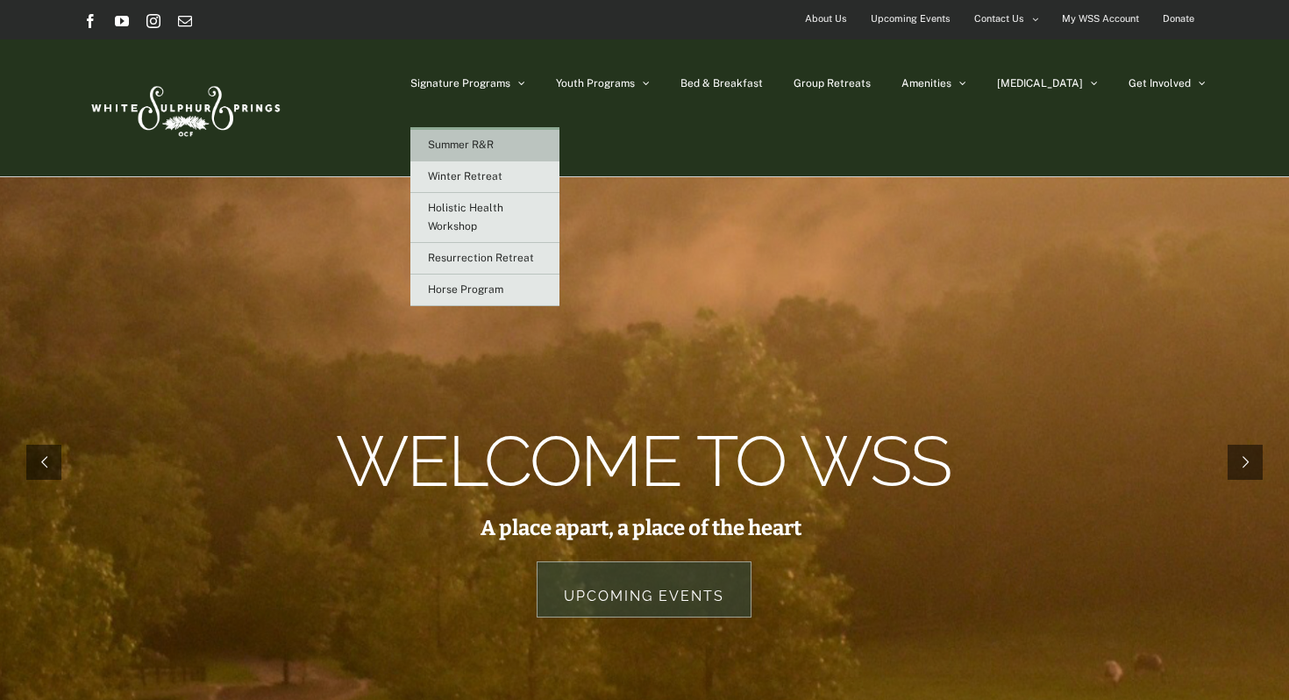
click at [494, 140] on span "Summer R&R" at bounding box center [461, 145] width 66 height 12
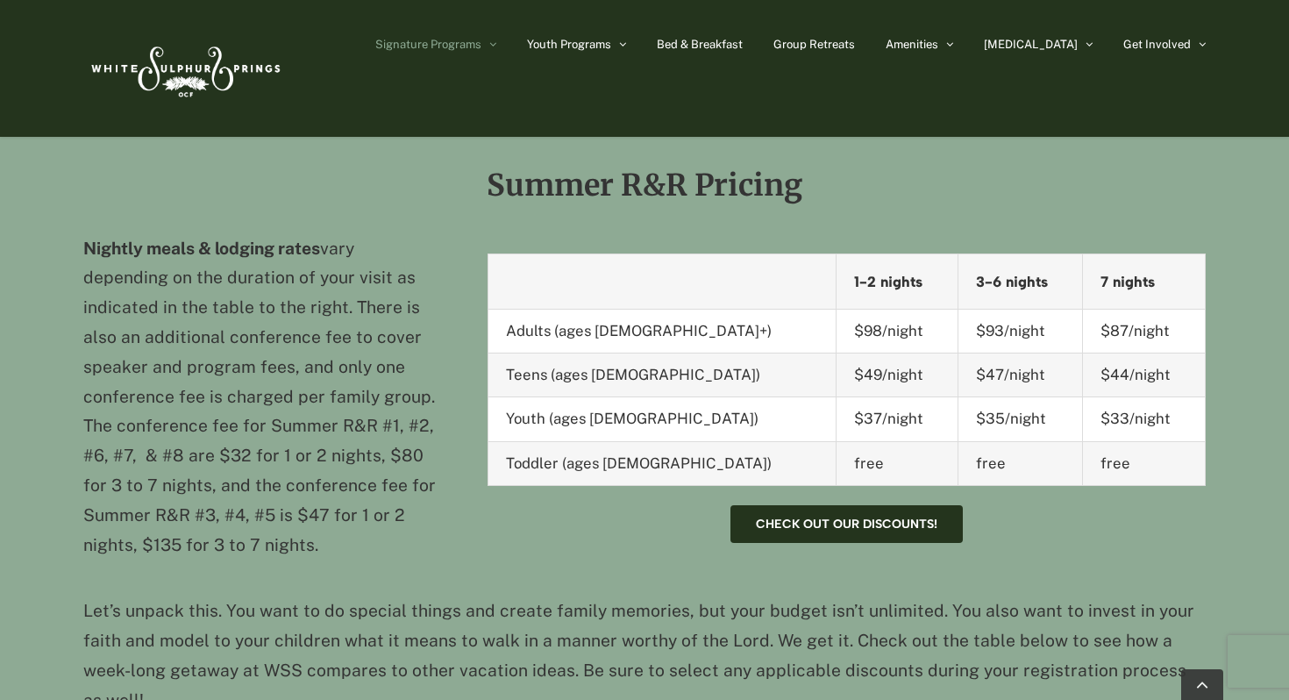
scroll to position [2989, 0]
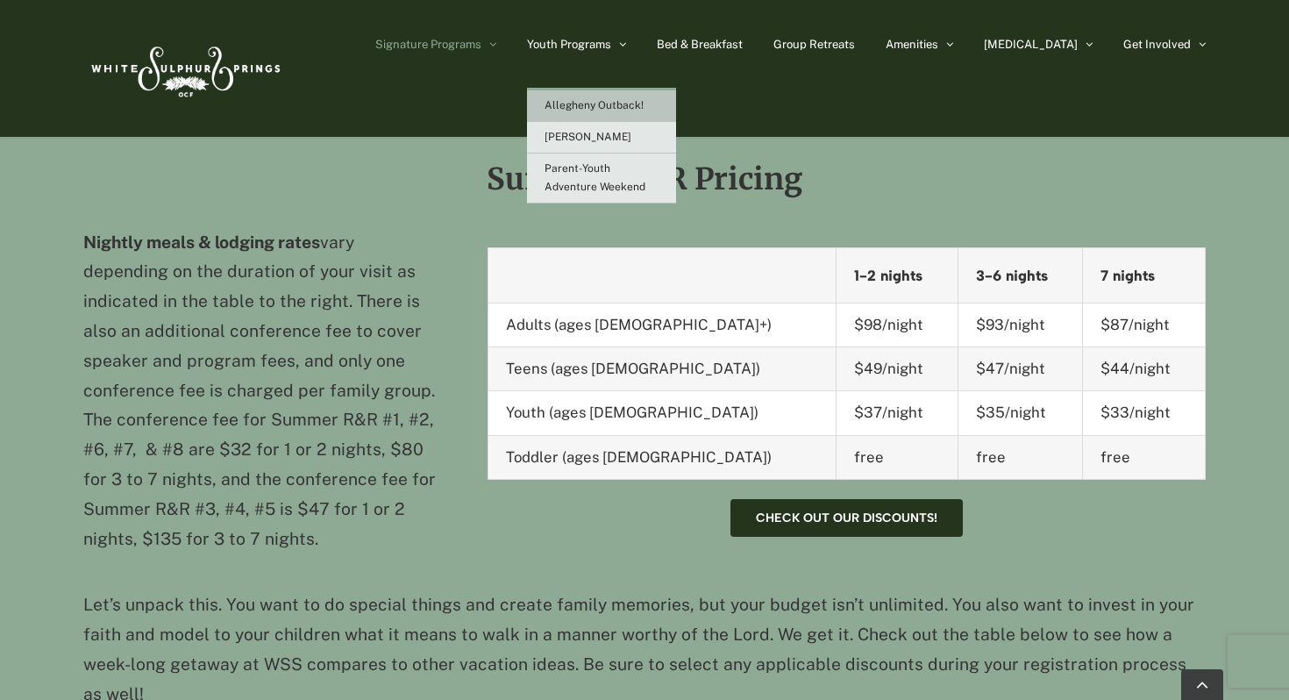
click at [635, 98] on link "Allegheny Outback!" at bounding box center [601, 106] width 149 height 32
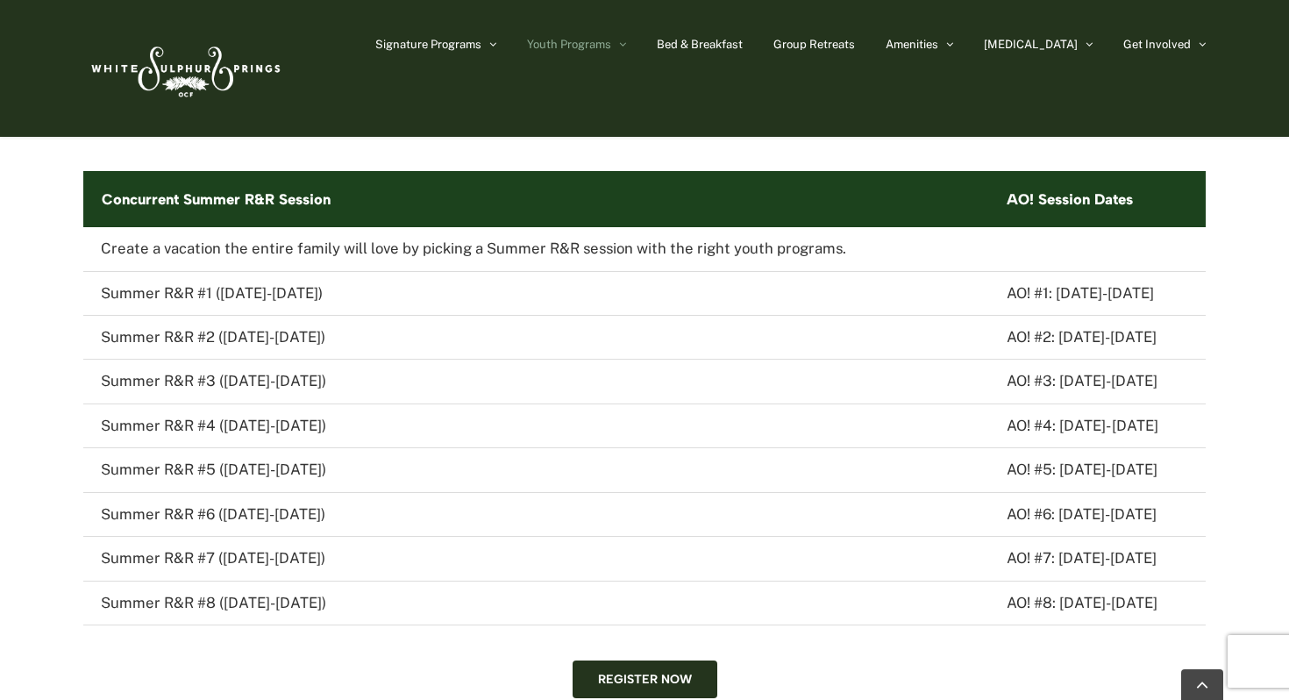
scroll to position [2731, 0]
